Goal: Check status: Verify the current state of an ongoing process or item

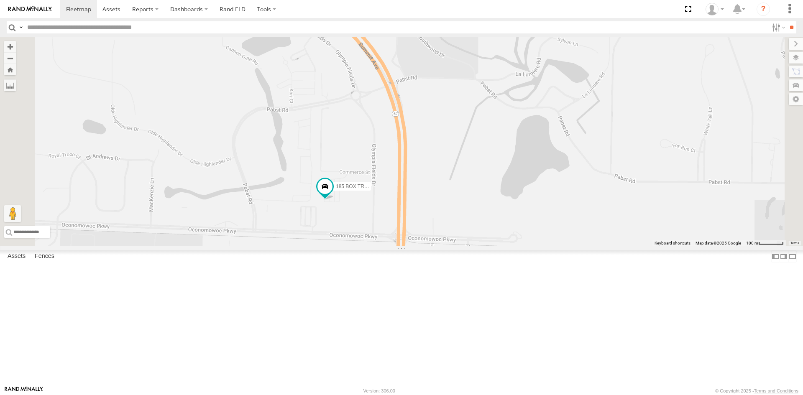
drag, startPoint x: 296, startPoint y: 210, endPoint x: 374, endPoint y: 258, distance: 91.2
click at [374, 246] on div "185 BOX TRUCK" at bounding box center [401, 142] width 803 height 210
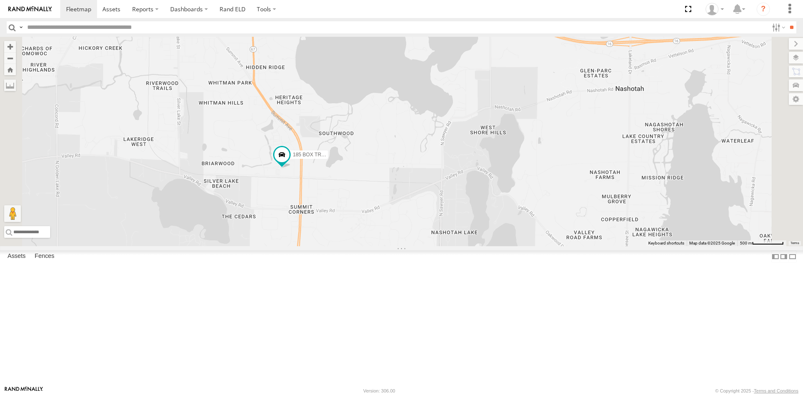
drag, startPoint x: 389, startPoint y: 301, endPoint x: 388, endPoint y: 276, distance: 25.2
click at [388, 246] on div "185 BOX TRUCK" at bounding box center [401, 142] width 803 height 210
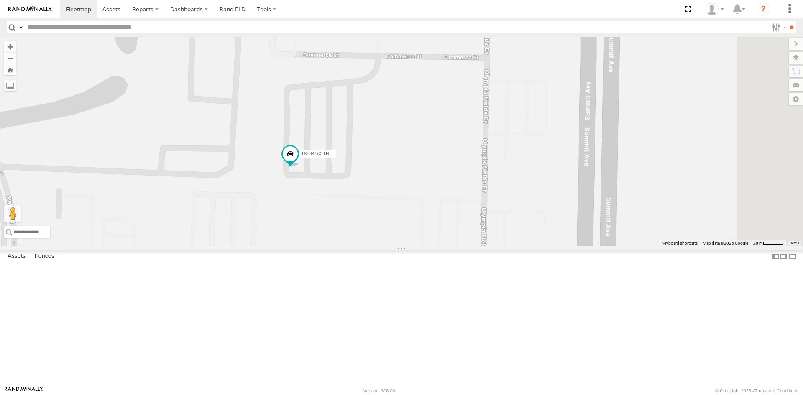
drag, startPoint x: 481, startPoint y: 121, endPoint x: 435, endPoint y: 260, distance: 146.2
click at [435, 246] on div "185 BOX TRUCK" at bounding box center [401, 142] width 803 height 210
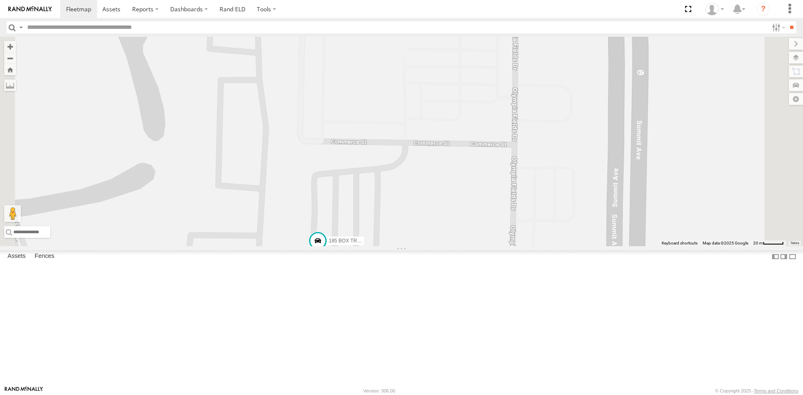
drag, startPoint x: 488, startPoint y: 191, endPoint x: 517, endPoint y: 274, distance: 87.2
click at [517, 246] on div "185 BOX TRUCK" at bounding box center [401, 142] width 803 height 210
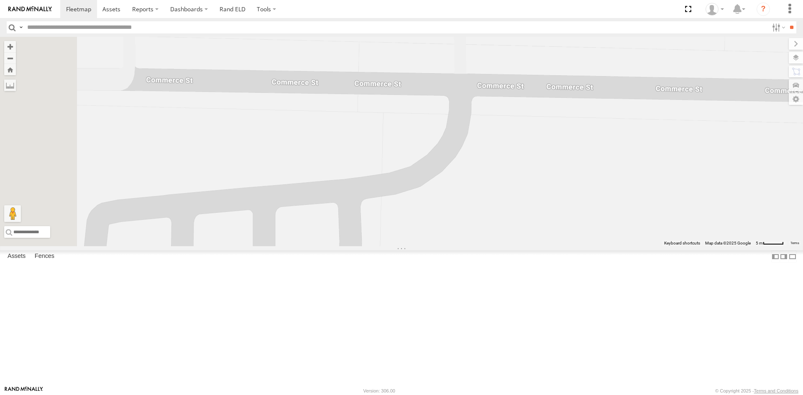
drag, startPoint x: 477, startPoint y: 239, endPoint x: 557, endPoint y: 371, distance: 153.7
click at [557, 246] on div "185 BOX TRUCK" at bounding box center [401, 142] width 803 height 210
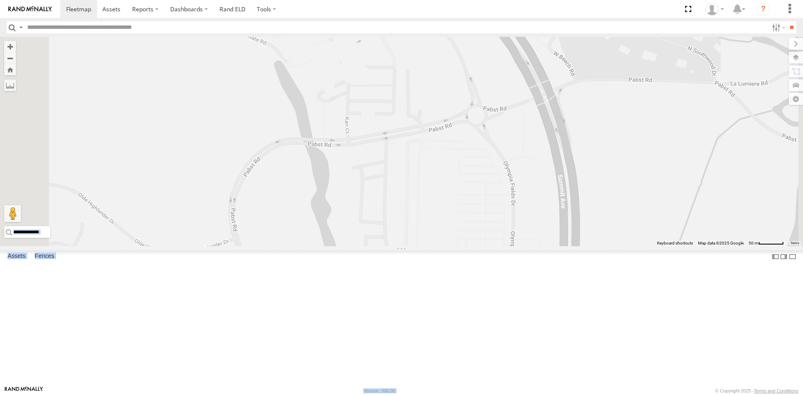
drag, startPoint x: 564, startPoint y: 301, endPoint x: 540, endPoint y: 202, distance: 101.8
click at [540, 203] on body at bounding box center [401, 197] width 803 height 395
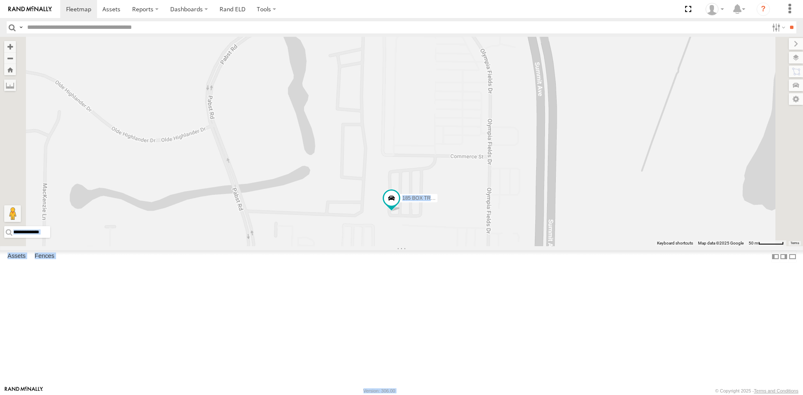
drag, startPoint x: 547, startPoint y: 289, endPoint x: 523, endPoint y: 170, distance: 121.9
click at [525, 172] on div "185 BOX TRUCK" at bounding box center [401, 142] width 803 height 210
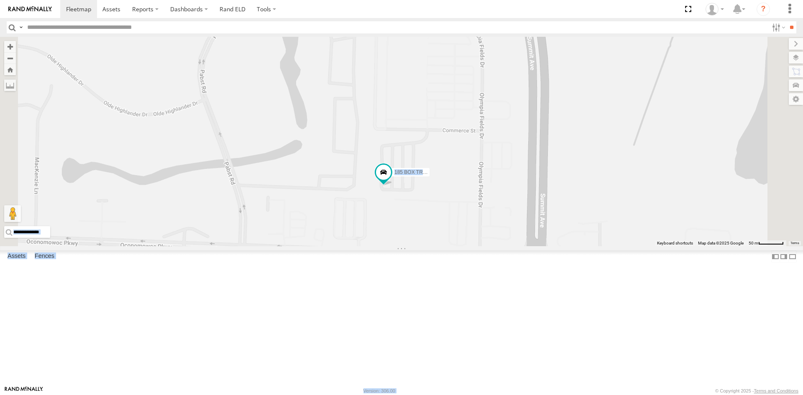
click at [590, 218] on div "185 BOX TRUCK" at bounding box center [401, 142] width 803 height 210
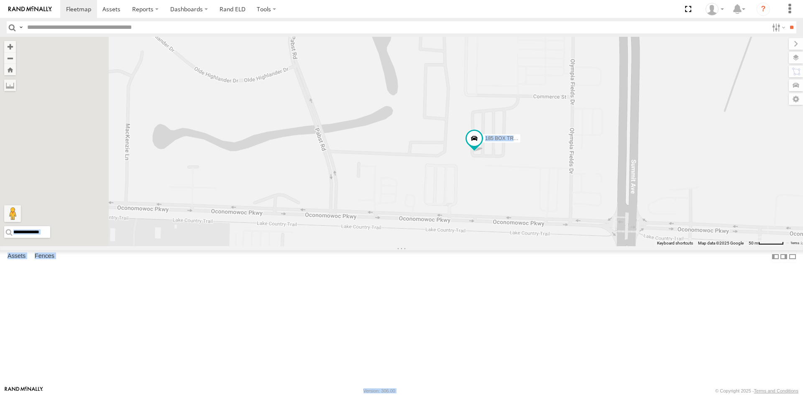
drag, startPoint x: 292, startPoint y: 279, endPoint x: 378, endPoint y: 241, distance: 94.2
click at [378, 241] on div "185 BOX TRUCK" at bounding box center [401, 142] width 803 height 210
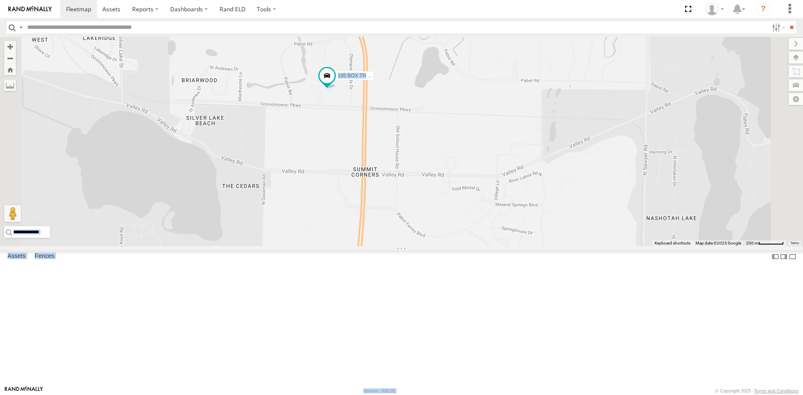
drag, startPoint x: 591, startPoint y: 345, endPoint x: 530, endPoint y: 231, distance: 129.1
click at [531, 233] on div "185 BOX TRUCK" at bounding box center [401, 142] width 803 height 210
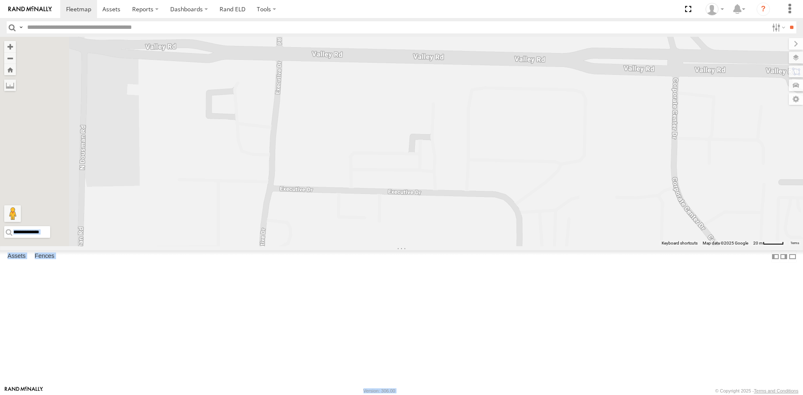
drag, startPoint x: 395, startPoint y: 241, endPoint x: 652, endPoint y: 250, distance: 257.0
click at [652, 246] on div "185 BOX TRUCK" at bounding box center [401, 142] width 803 height 210
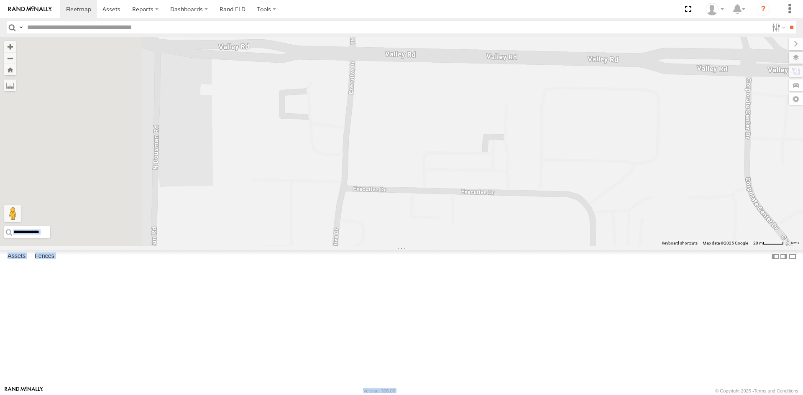
drag, startPoint x: 493, startPoint y: 231, endPoint x: 683, endPoint y: 236, distance: 190.8
click at [683, 236] on div "185 BOX TRUCK" at bounding box center [401, 142] width 803 height 210
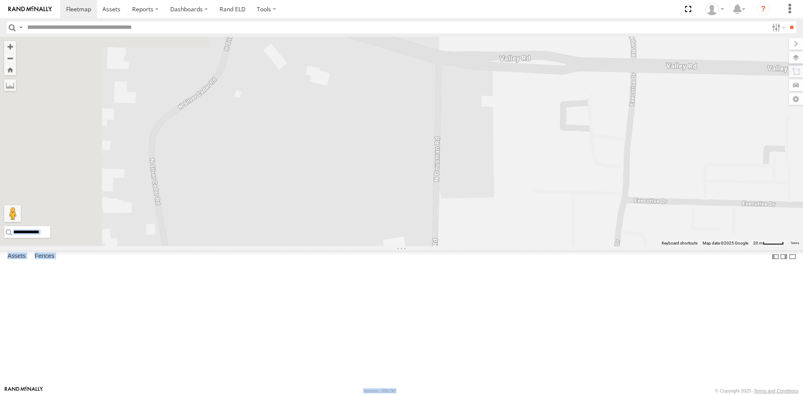
drag, startPoint x: 524, startPoint y: 236, endPoint x: 685, endPoint y: 243, distance: 161.2
click at [685, 243] on div "185 BOX TRUCK" at bounding box center [401, 142] width 803 height 210
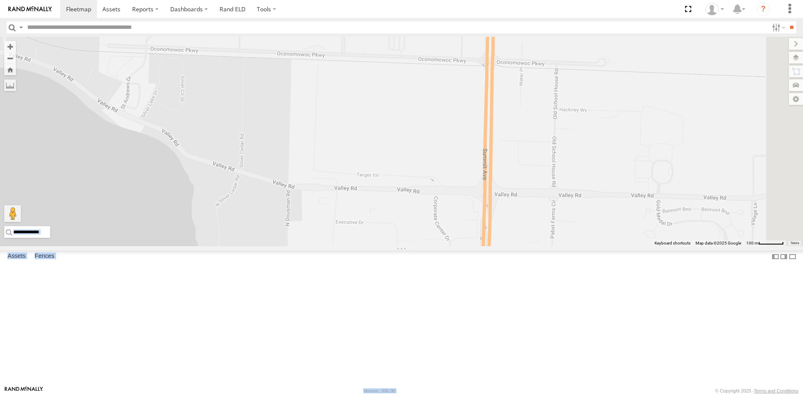
drag, startPoint x: 646, startPoint y: 224, endPoint x: 388, endPoint y: 270, distance: 262.6
click at [388, 246] on div "185 BOX TRUCK" at bounding box center [401, 142] width 803 height 210
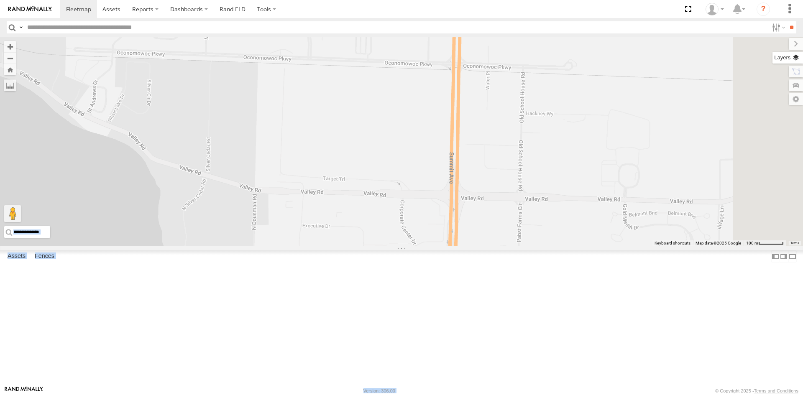
click at [795, 58] on label at bounding box center [788, 58] width 31 height 12
click at [0, 0] on span "Basemaps" at bounding box center [0, 0] width 0 height 0
click at [0, 0] on span "Satellite + Roadmap" at bounding box center [0, 0] width 0 height 0
